Goal: Task Accomplishment & Management: Use online tool/utility

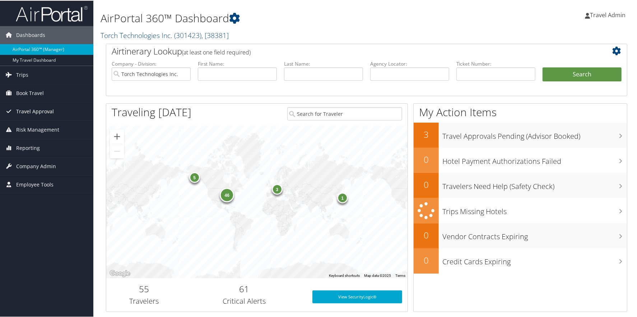
click at [27, 112] on span "Travel Approval" at bounding box center [35, 111] width 38 height 18
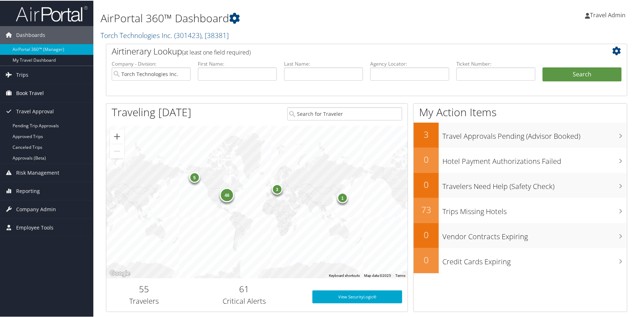
click at [37, 92] on span "Book Travel" at bounding box center [30, 93] width 28 height 18
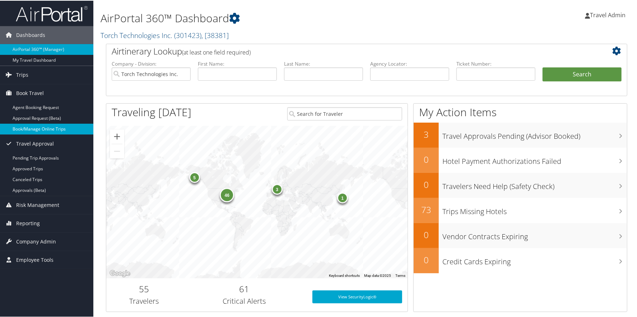
click at [44, 129] on link "Book/Manage Online Trips" at bounding box center [46, 128] width 93 height 11
